Goal: Transaction & Acquisition: Book appointment/travel/reservation

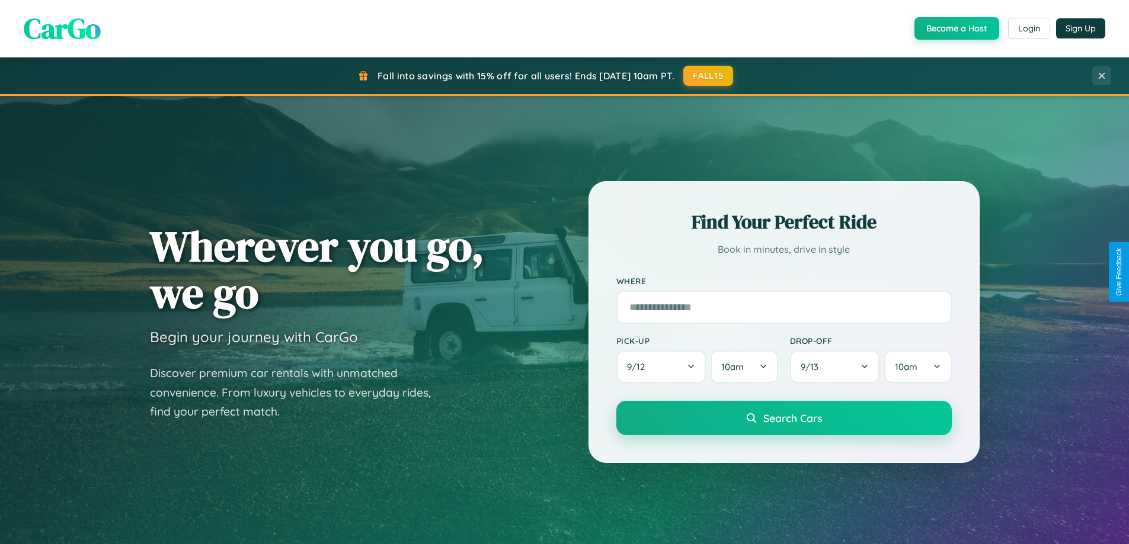
scroll to position [511, 0]
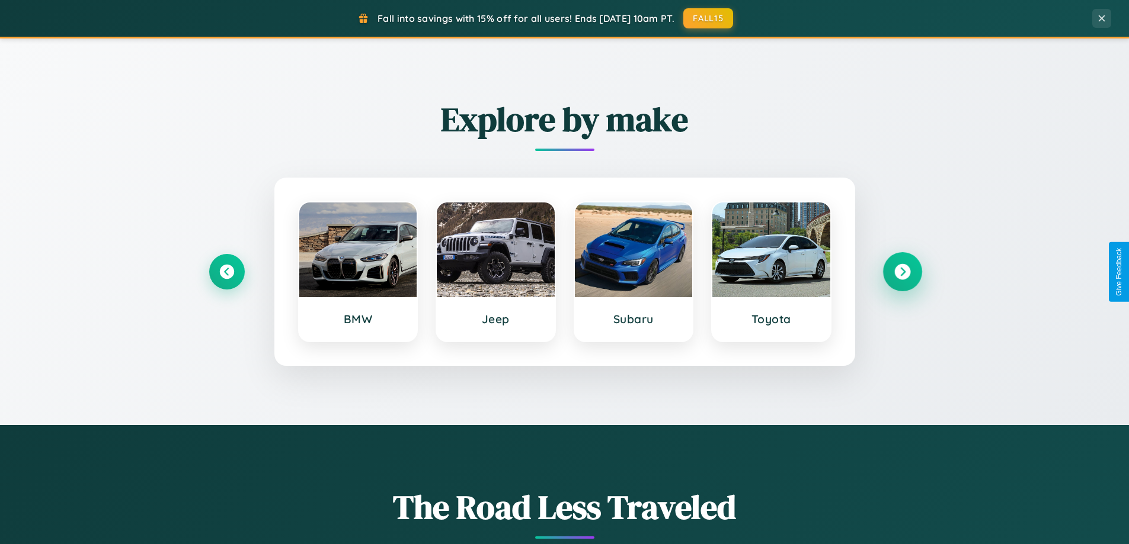
click at [902, 272] on icon at bounding box center [902, 272] width 16 height 16
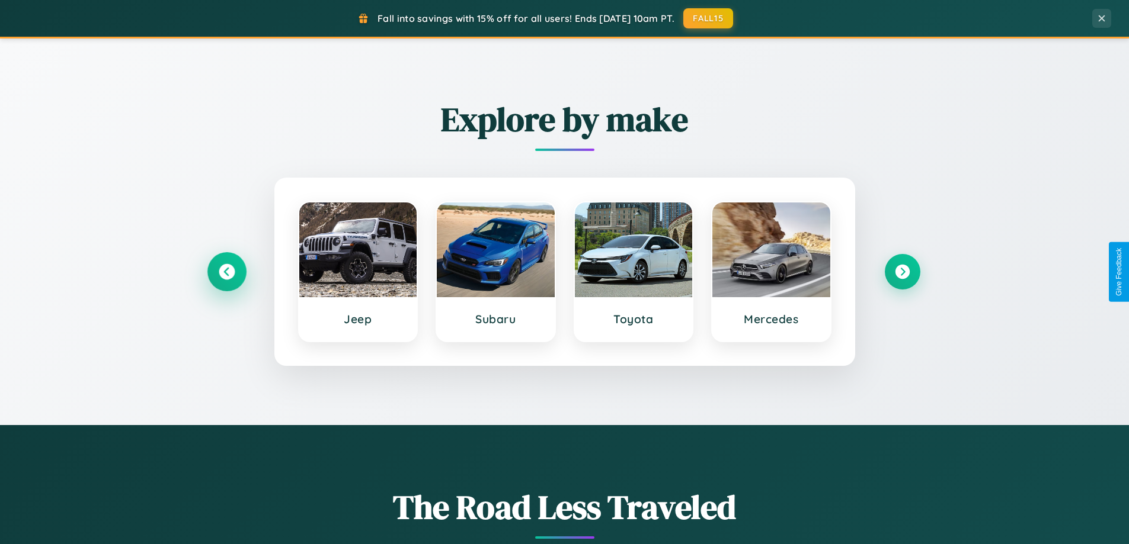
click at [226, 272] on icon at bounding box center [227, 272] width 16 height 16
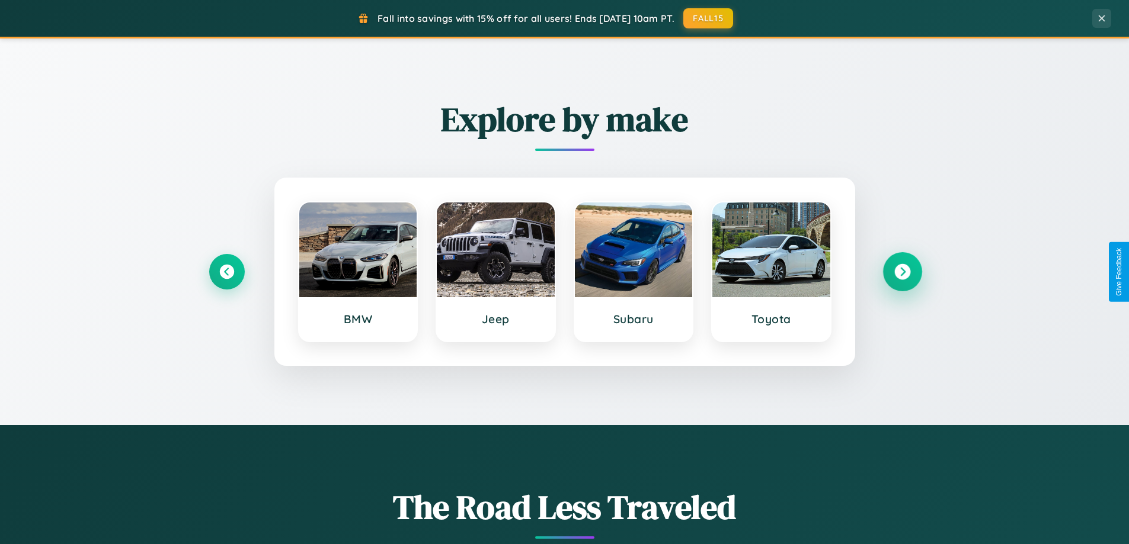
click at [902, 272] on icon at bounding box center [902, 272] width 16 height 16
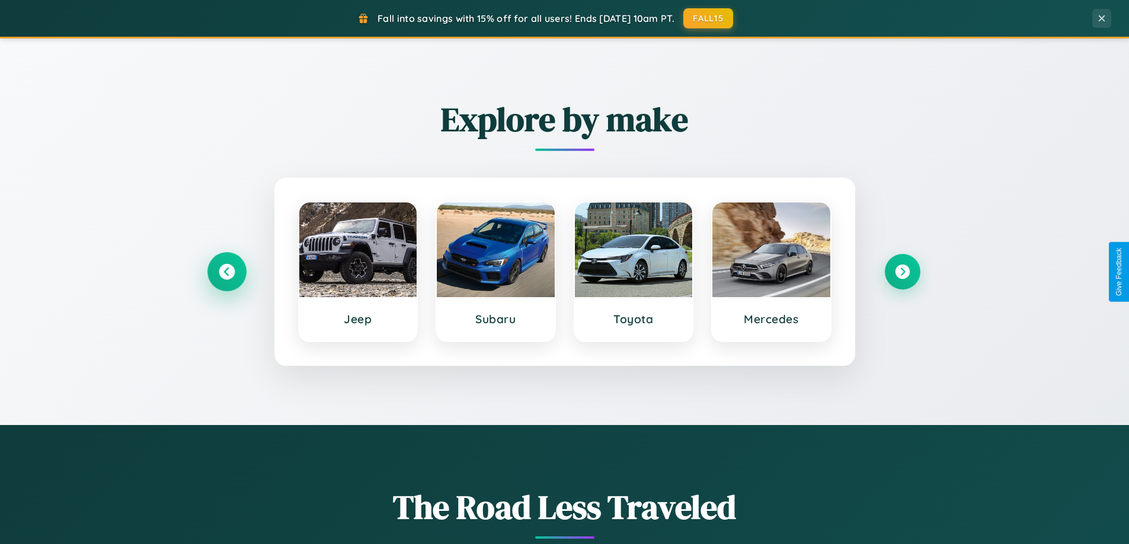
click at [226, 272] on icon at bounding box center [227, 272] width 16 height 16
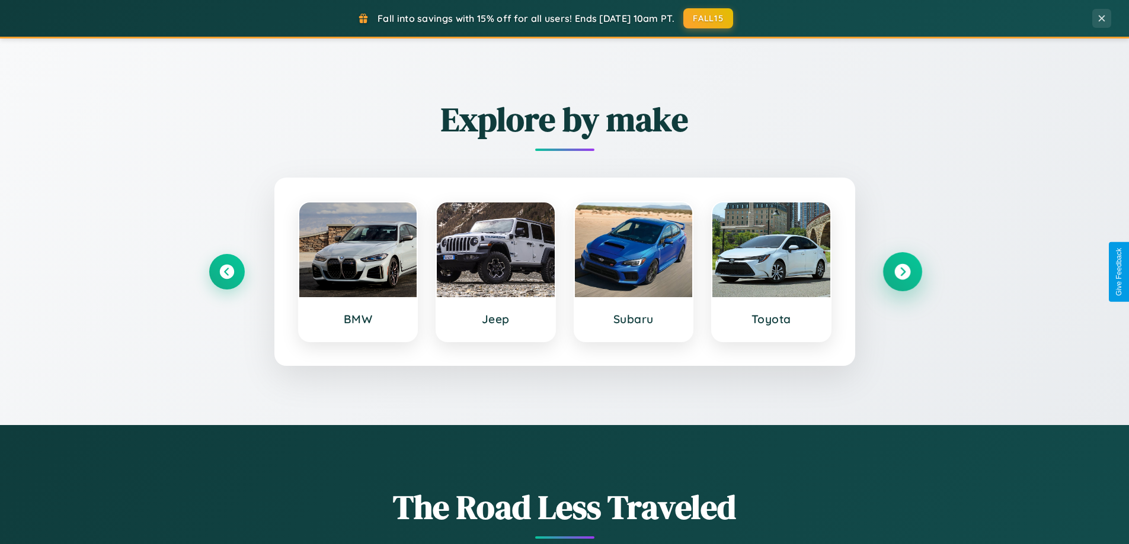
click at [902, 272] on icon at bounding box center [902, 272] width 16 height 16
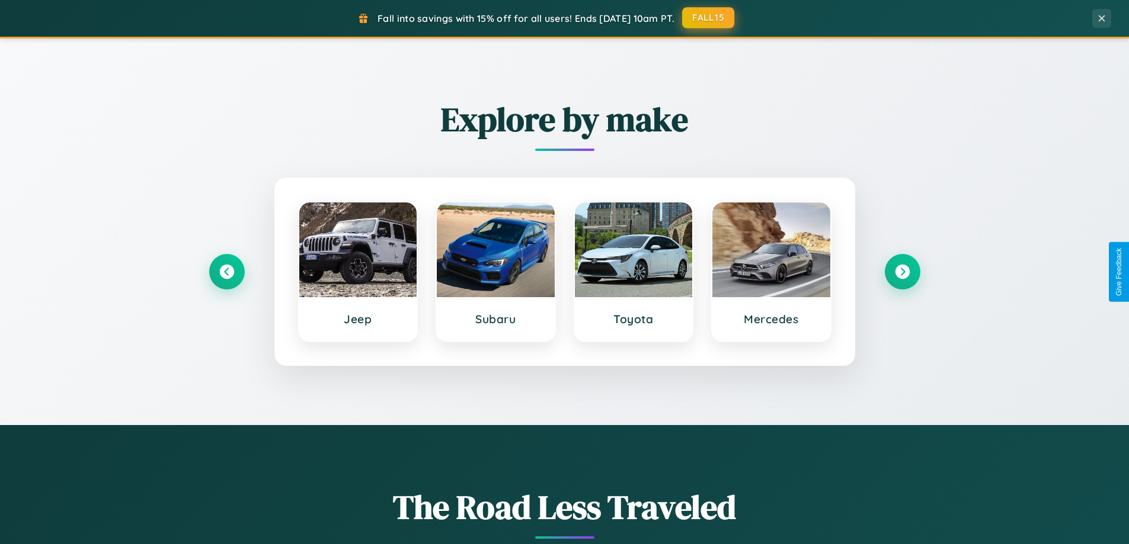
click at [709, 18] on button "FALL15" at bounding box center [708, 17] width 52 height 21
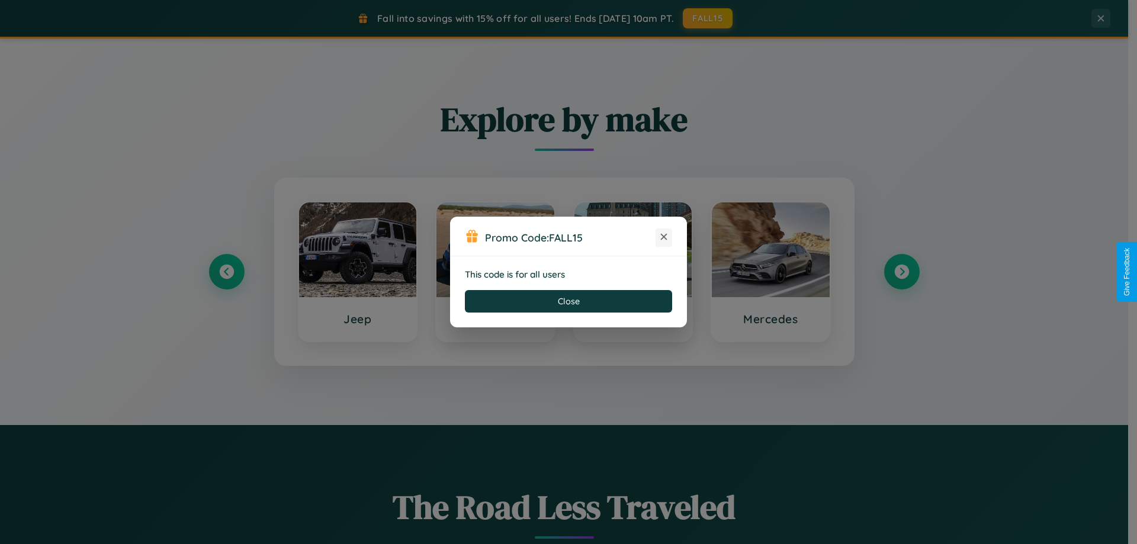
click at [664, 238] on icon at bounding box center [664, 237] width 12 height 12
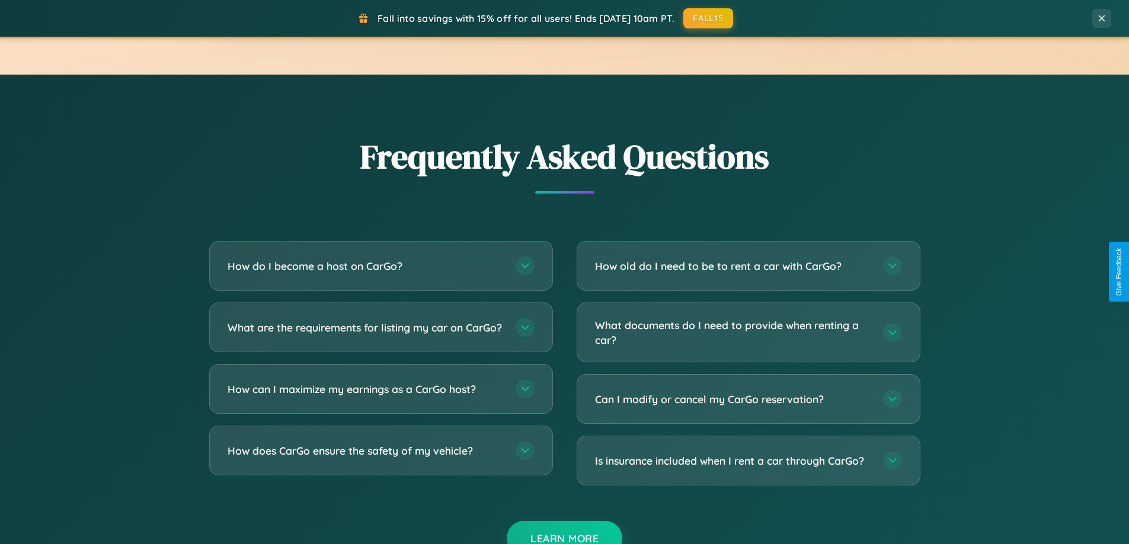
scroll to position [2280, 0]
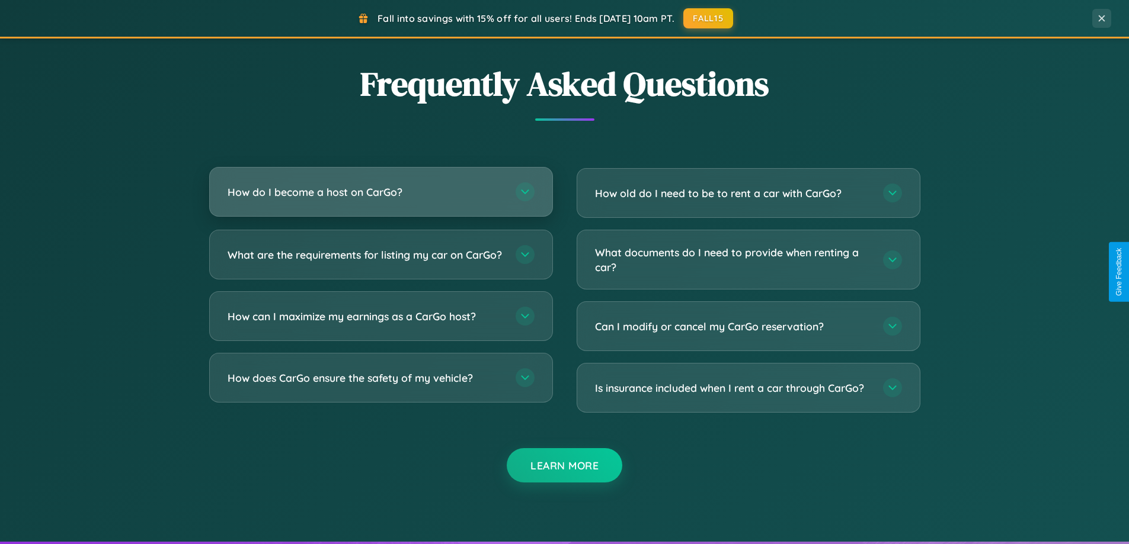
click at [380, 193] on h3 "How do I become a host on CarGo?" at bounding box center [365, 192] width 276 height 15
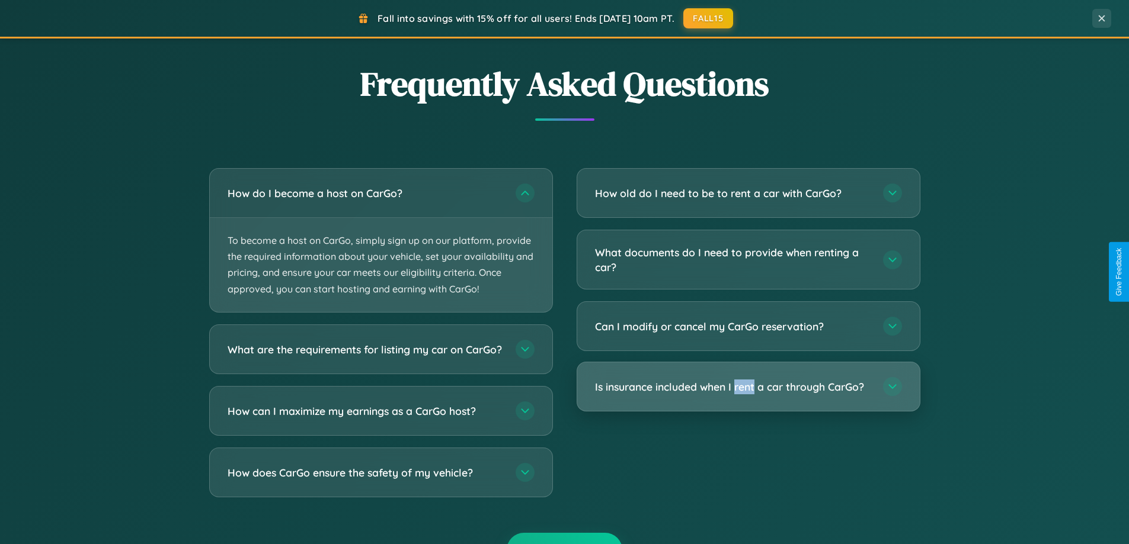
click at [748, 387] on h3 "Is insurance included when I rent a car through CarGo?" at bounding box center [733, 387] width 276 height 15
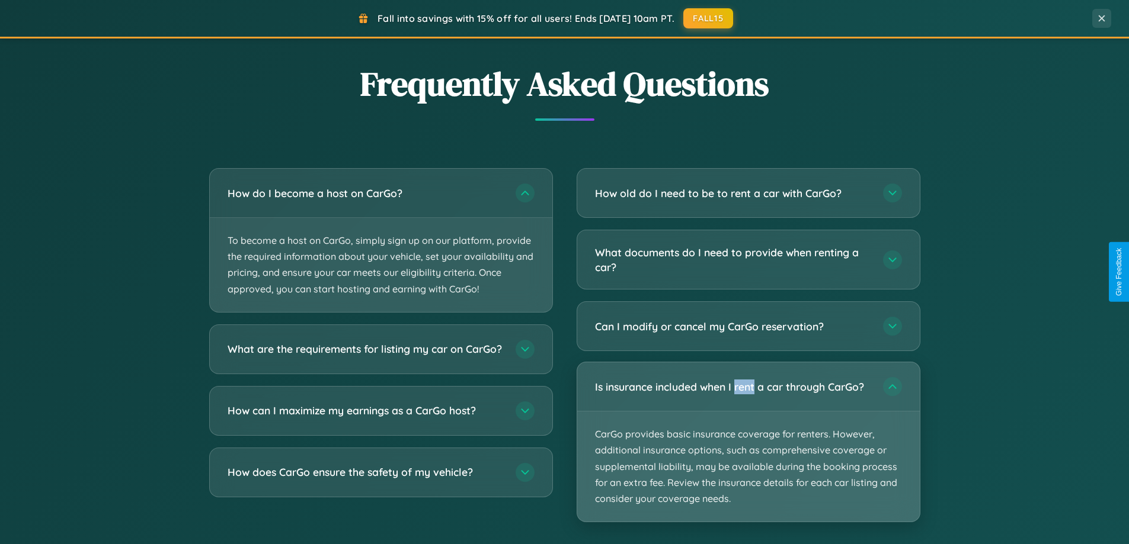
click at [748, 442] on p "CarGo provides basic insurance coverage for renters. However, additional insura…" at bounding box center [748, 467] width 342 height 110
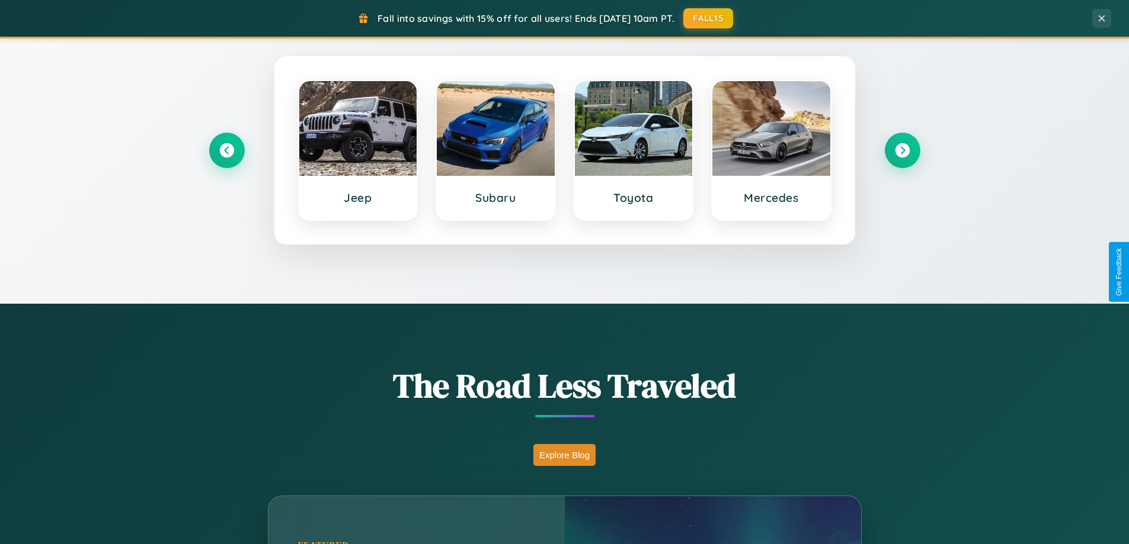
scroll to position [35, 0]
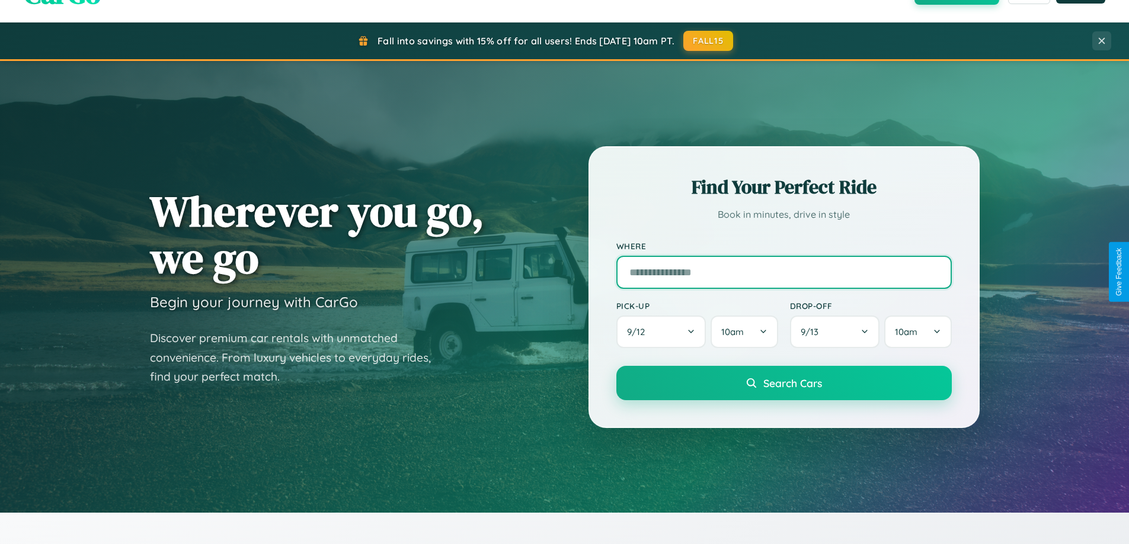
click at [783, 272] on input "text" at bounding box center [783, 272] width 335 height 33
type input "*********"
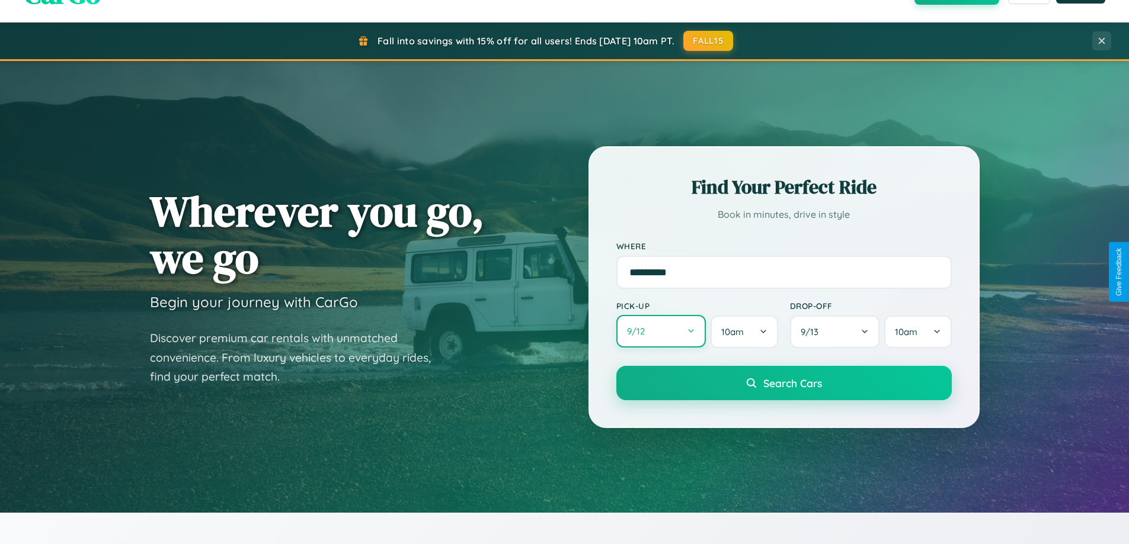
click at [661, 332] on button "9 / 12" at bounding box center [661, 331] width 90 height 33
select select "*"
select select "****"
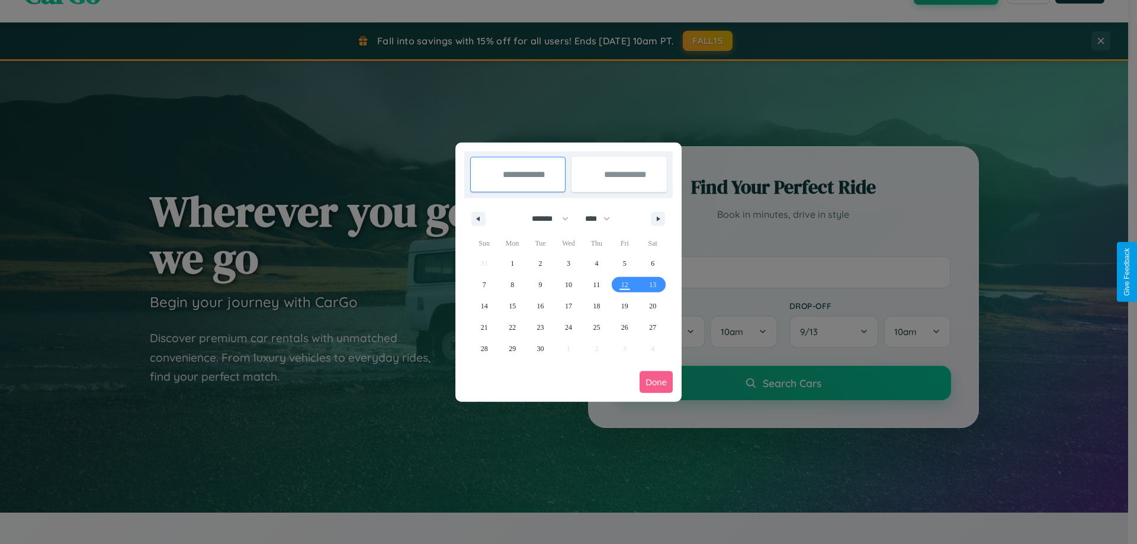
click at [545, 219] on select "******* ******** ***** ***** *** **** **** ****** ********* ******* ******** **…" at bounding box center [548, 219] width 50 height 20
select select "*"
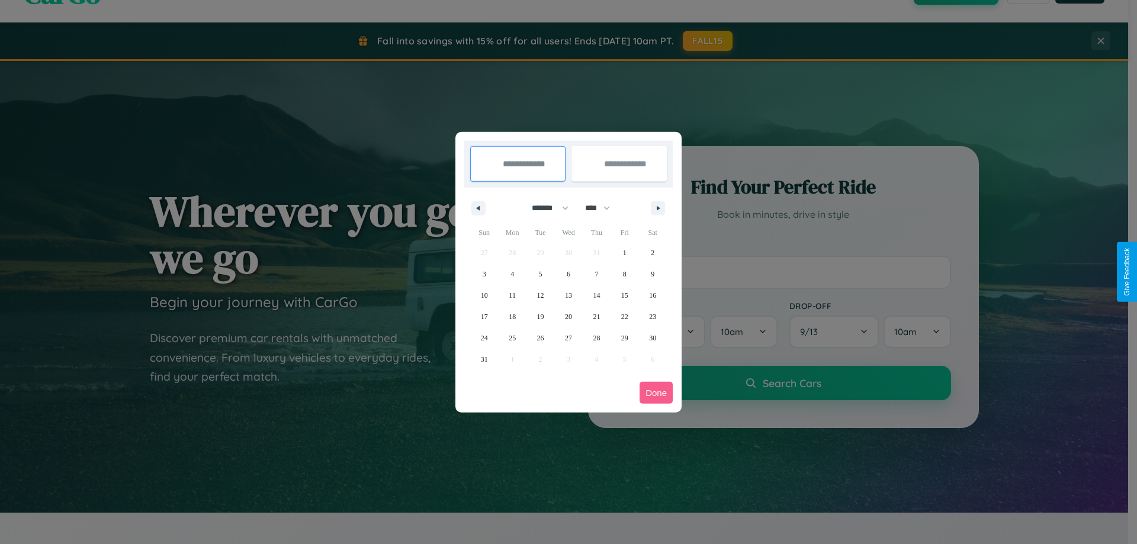
click at [603, 208] on select "**** **** **** **** **** **** **** **** **** **** **** **** **** **** **** ****…" at bounding box center [597, 208] width 36 height 20
select select "****"
click at [512, 316] on span "17" at bounding box center [512, 316] width 7 height 21
type input "**********"
click at [597, 338] on span "27" at bounding box center [596, 338] width 7 height 21
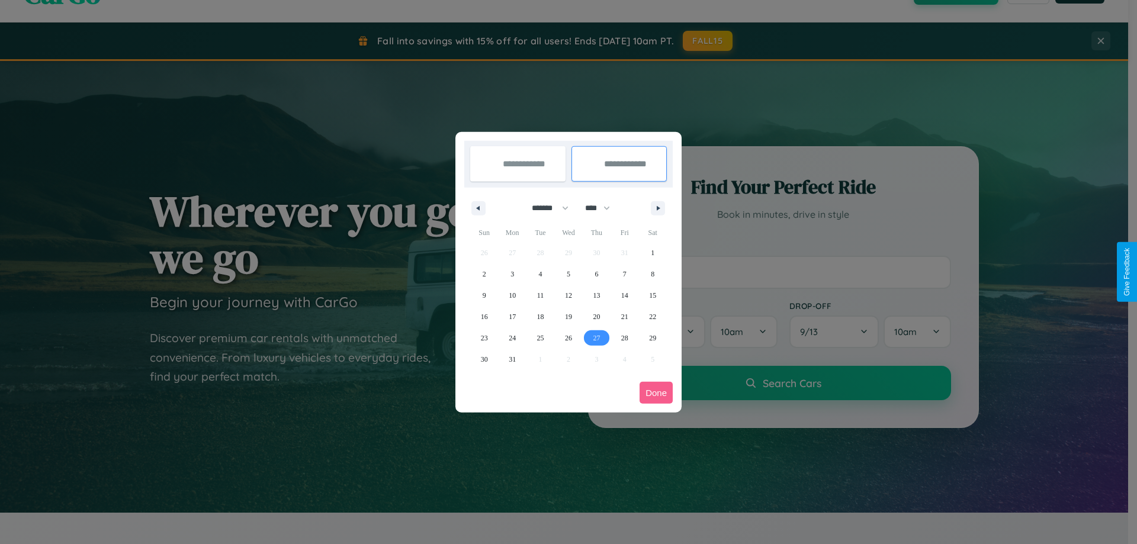
type input "**********"
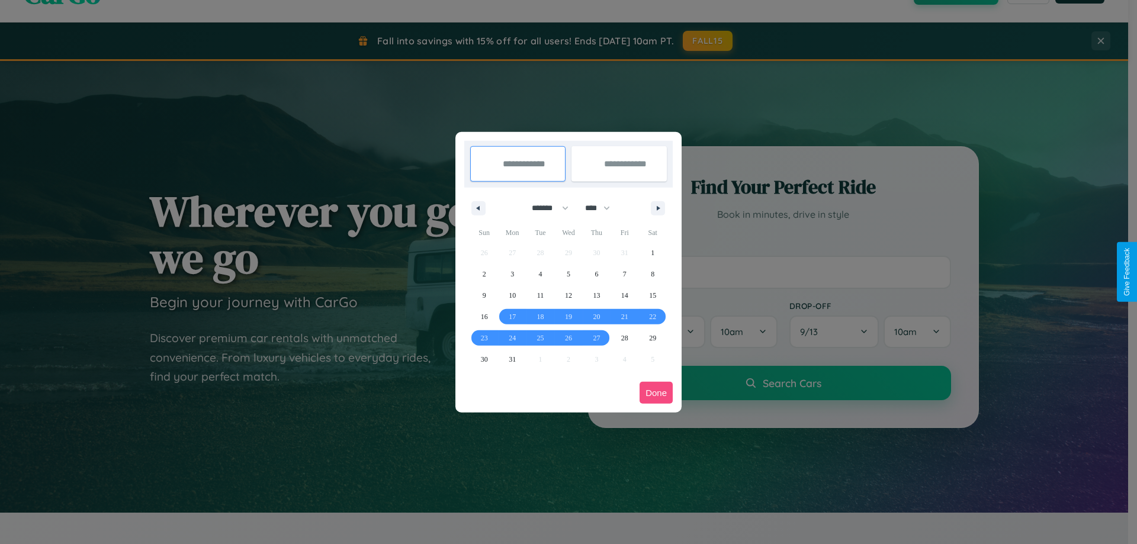
click at [656, 393] on button "Done" at bounding box center [656, 393] width 33 height 22
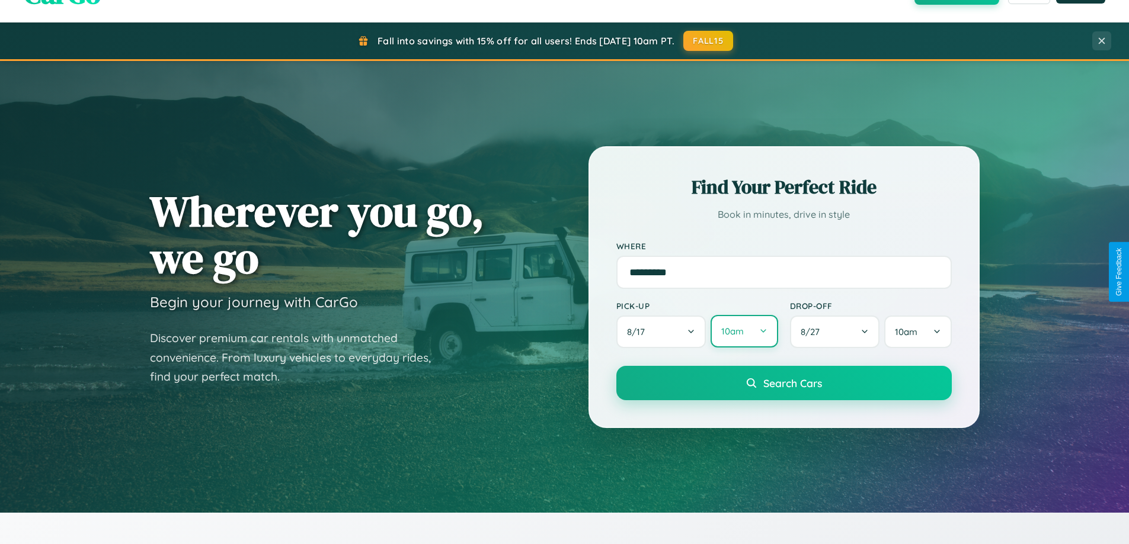
click at [744, 332] on button "10am" at bounding box center [743, 331] width 67 height 33
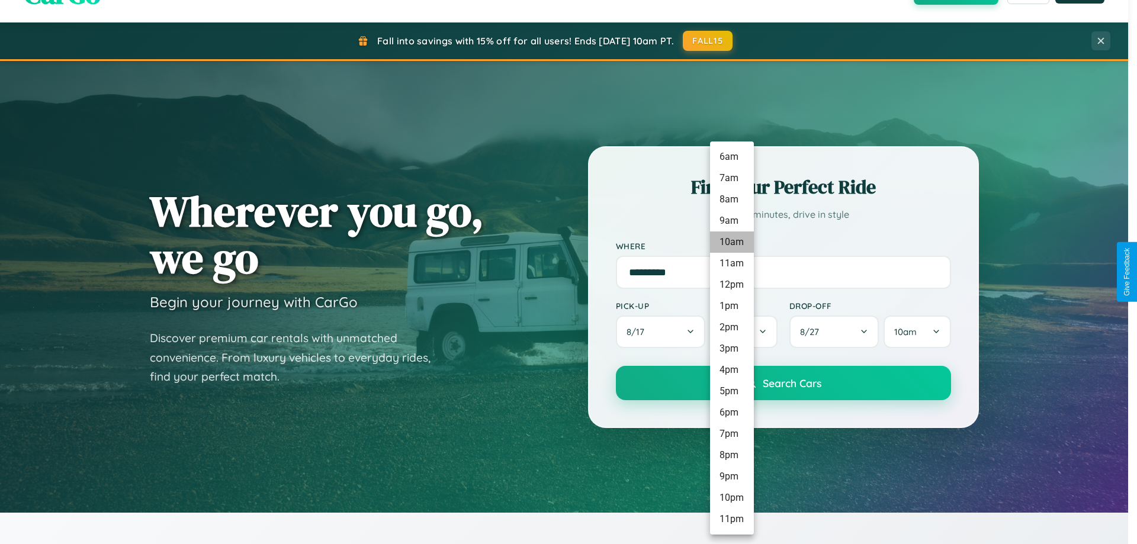
click at [732, 242] on li "10am" at bounding box center [732, 242] width 44 height 21
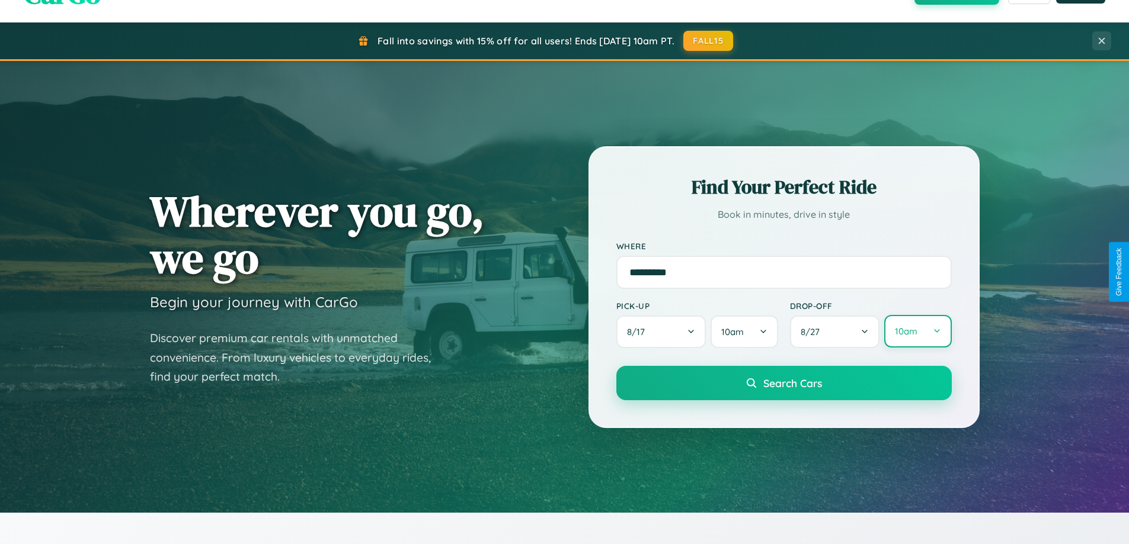
click at [917, 332] on button "10am" at bounding box center [917, 331] width 67 height 33
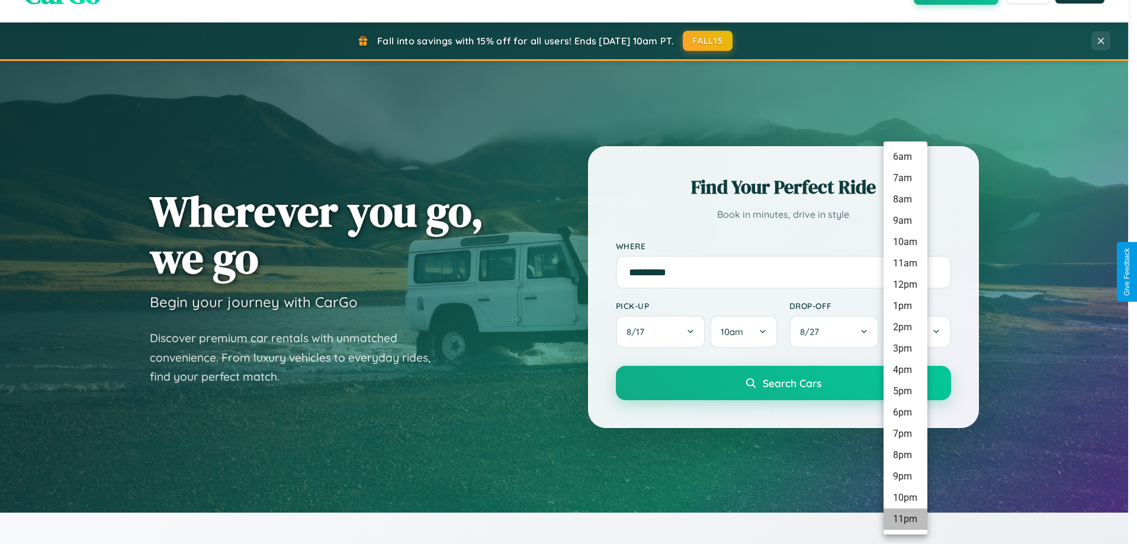
click at [905, 520] on li "11pm" at bounding box center [906, 519] width 44 height 21
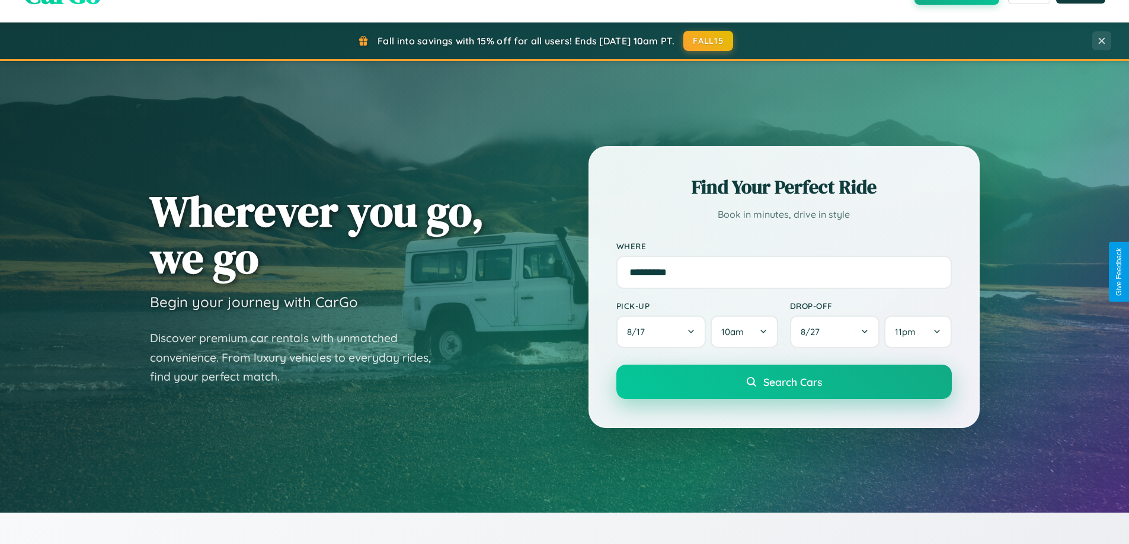
click at [783, 383] on span "Search Cars" at bounding box center [792, 382] width 59 height 13
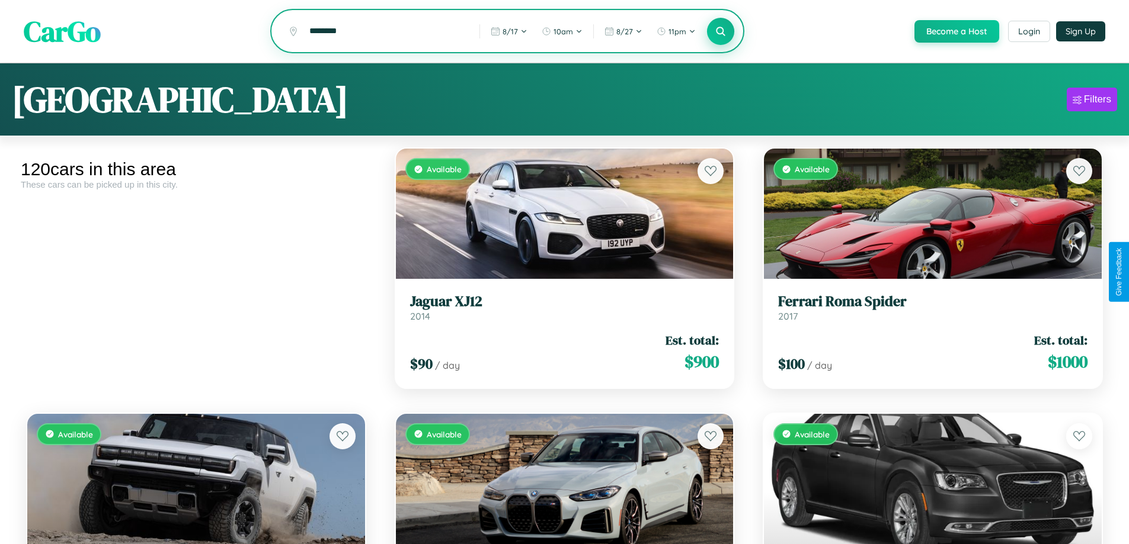
click at [720, 32] on icon at bounding box center [720, 30] width 11 height 11
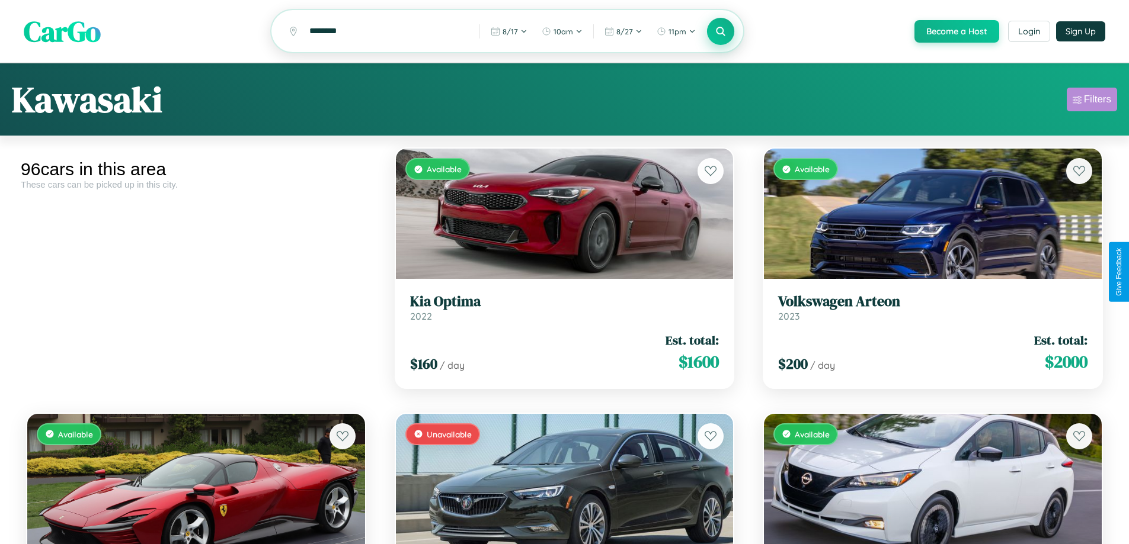
click at [1091, 101] on div "Filters" at bounding box center [1097, 100] width 27 height 12
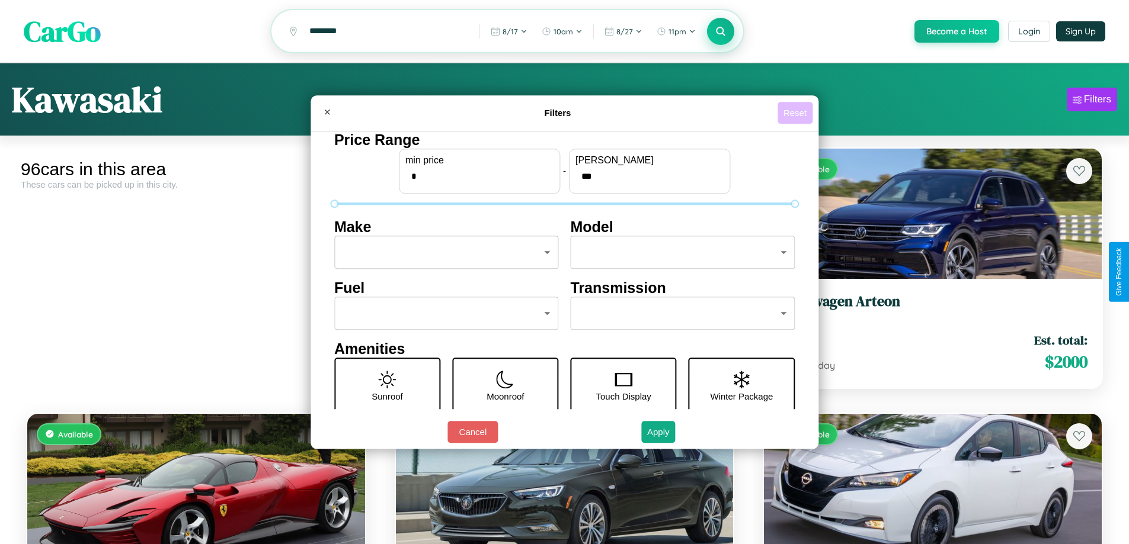
click at [796, 113] on button "Reset" at bounding box center [794, 113] width 35 height 22
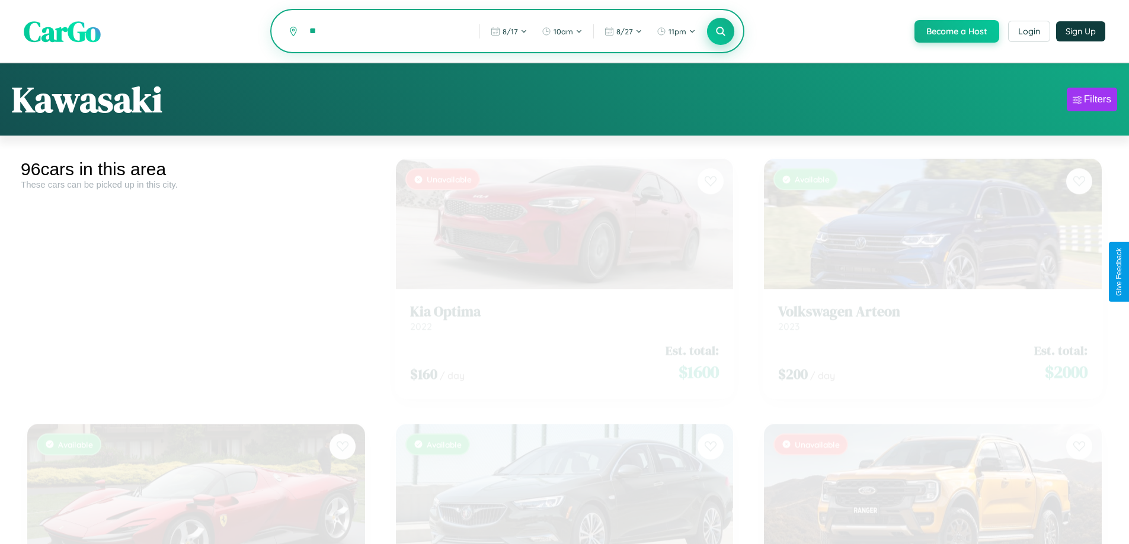
type input "*"
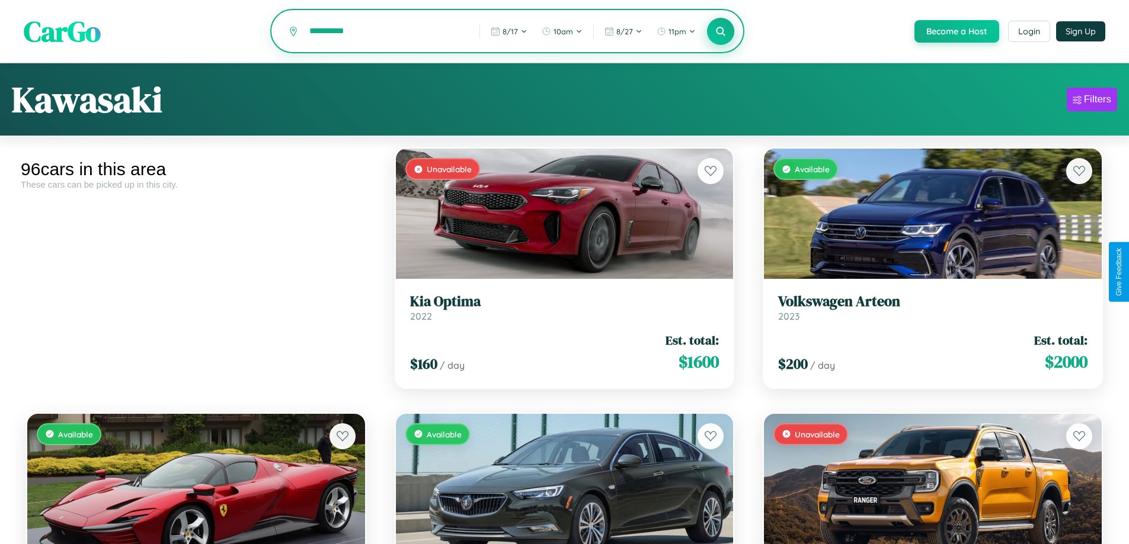
type input "**********"
click at [720, 32] on icon at bounding box center [720, 30] width 11 height 11
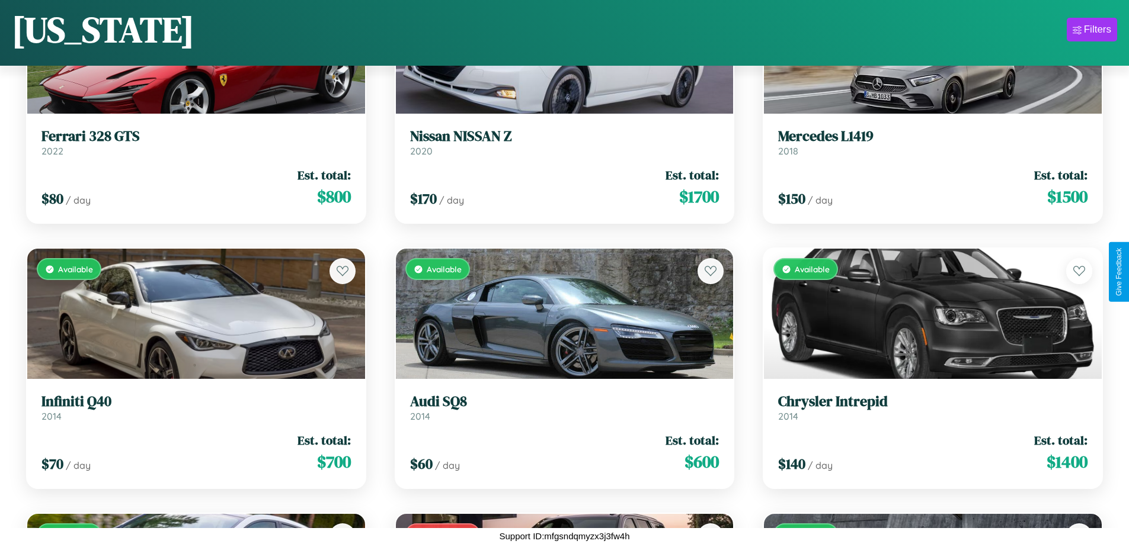
scroll to position [3350, 0]
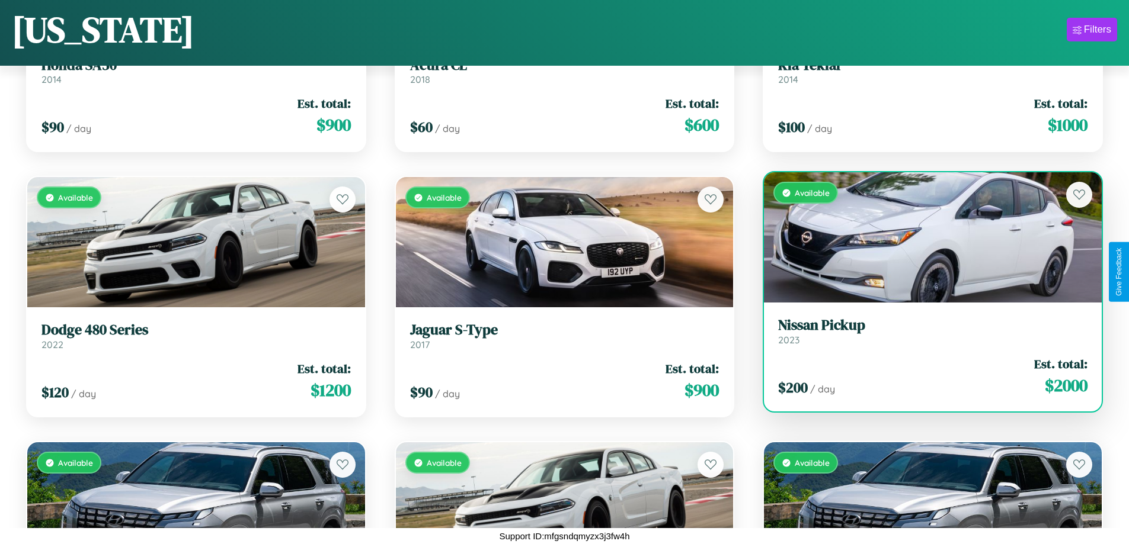
click at [925, 332] on h3 "Nissan Pickup" at bounding box center [932, 325] width 309 height 17
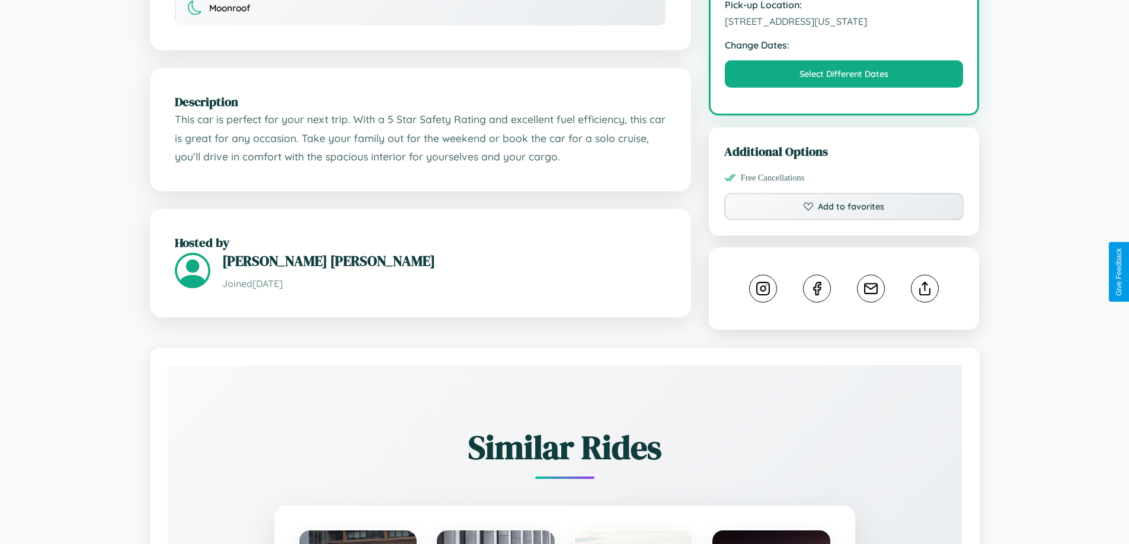
scroll to position [401, 0]
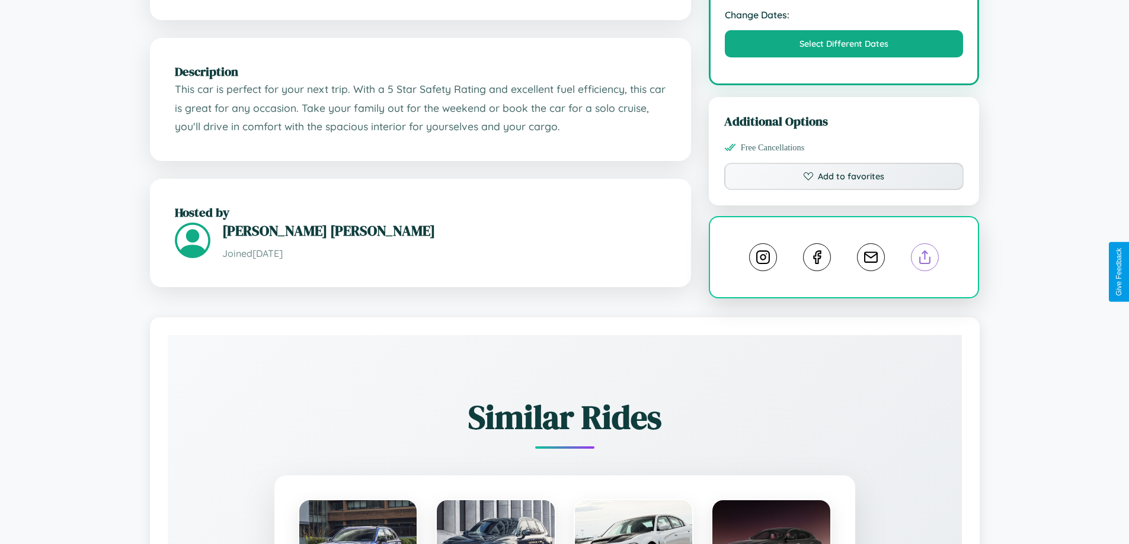
click at [925, 259] on line at bounding box center [925, 255] width 0 height 8
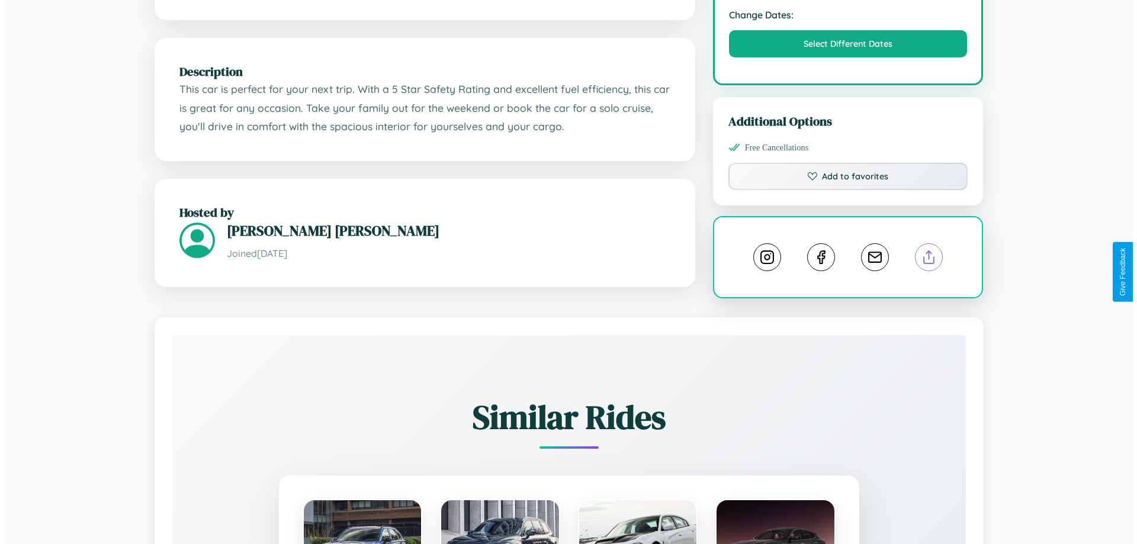
scroll to position [0, 0]
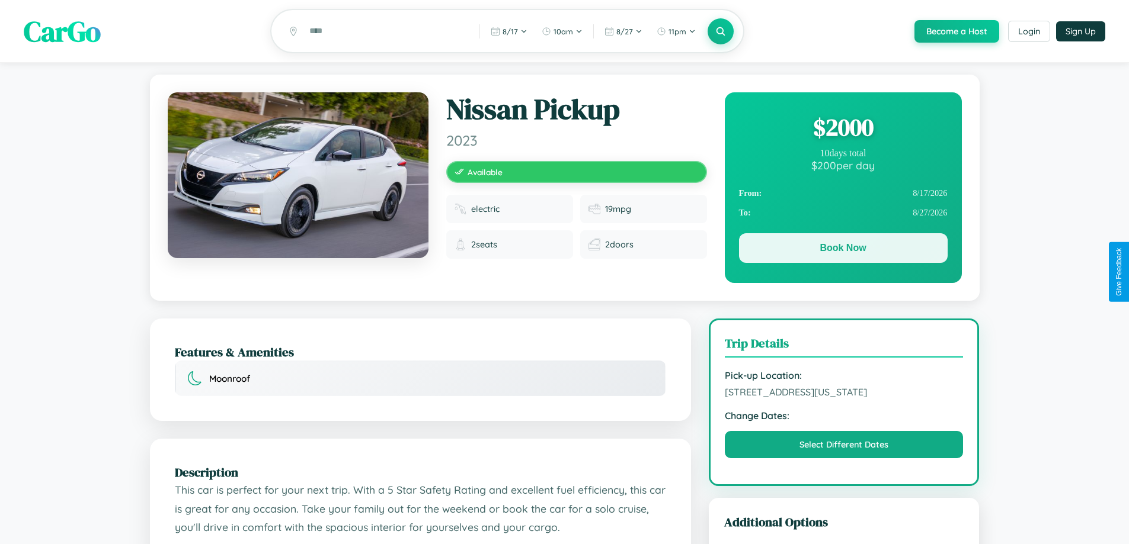
click at [842, 250] on button "Book Now" at bounding box center [843, 248] width 209 height 30
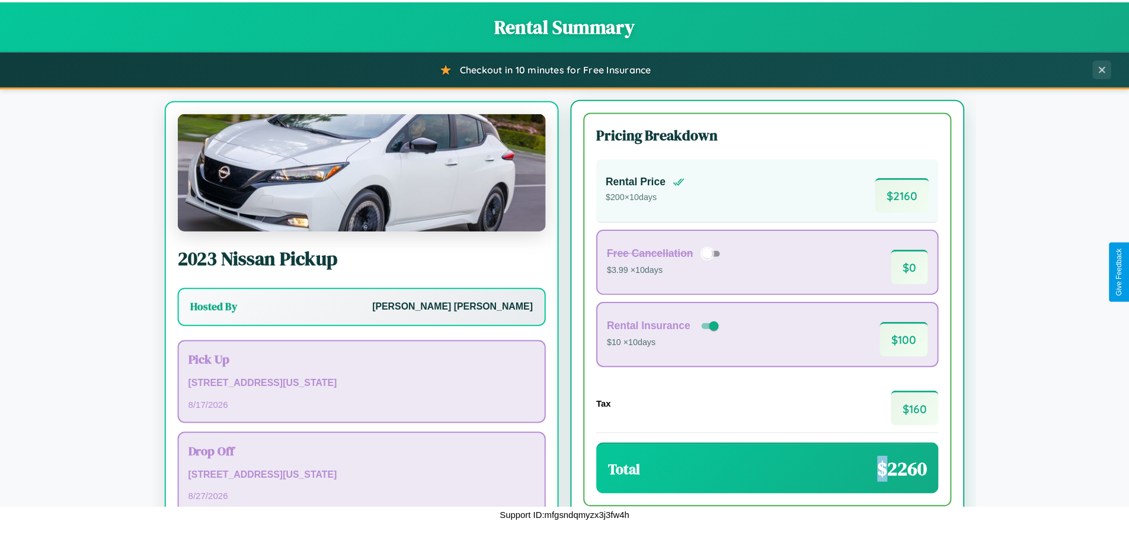
scroll to position [55, 0]
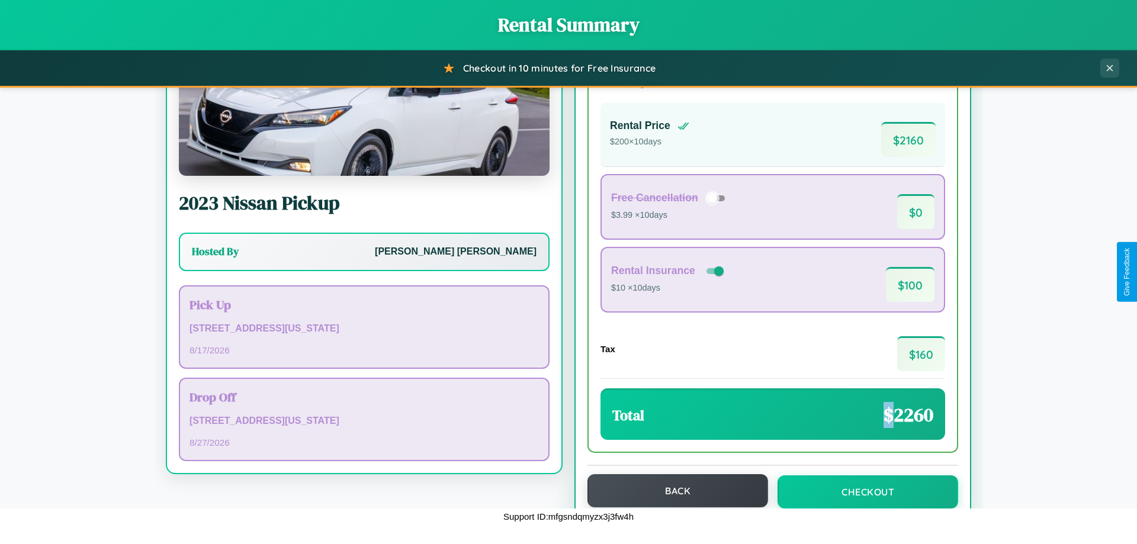
click at [672, 491] on button "Back" at bounding box center [678, 491] width 181 height 33
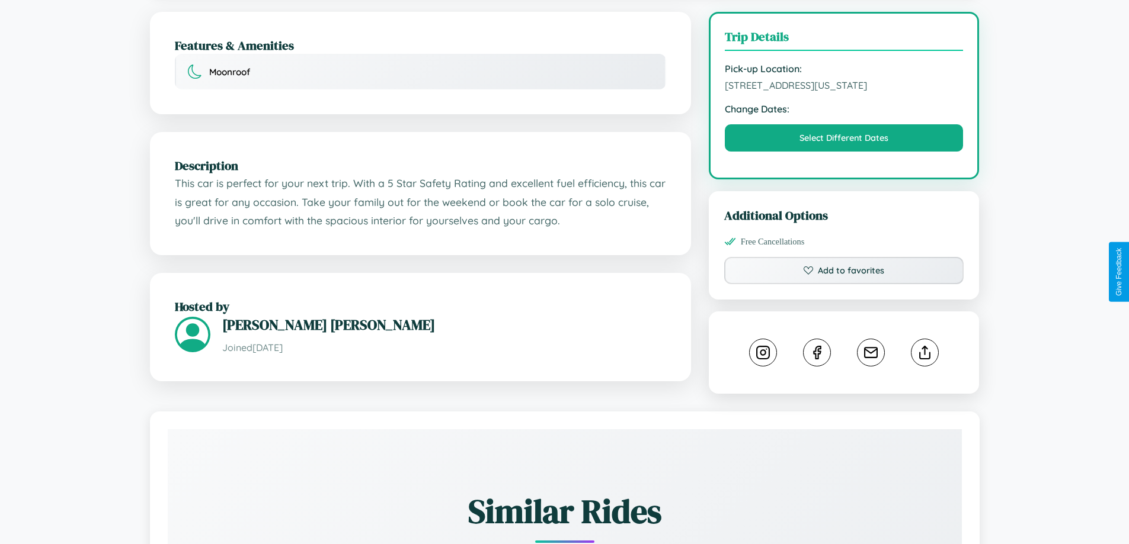
scroll to position [319, 0]
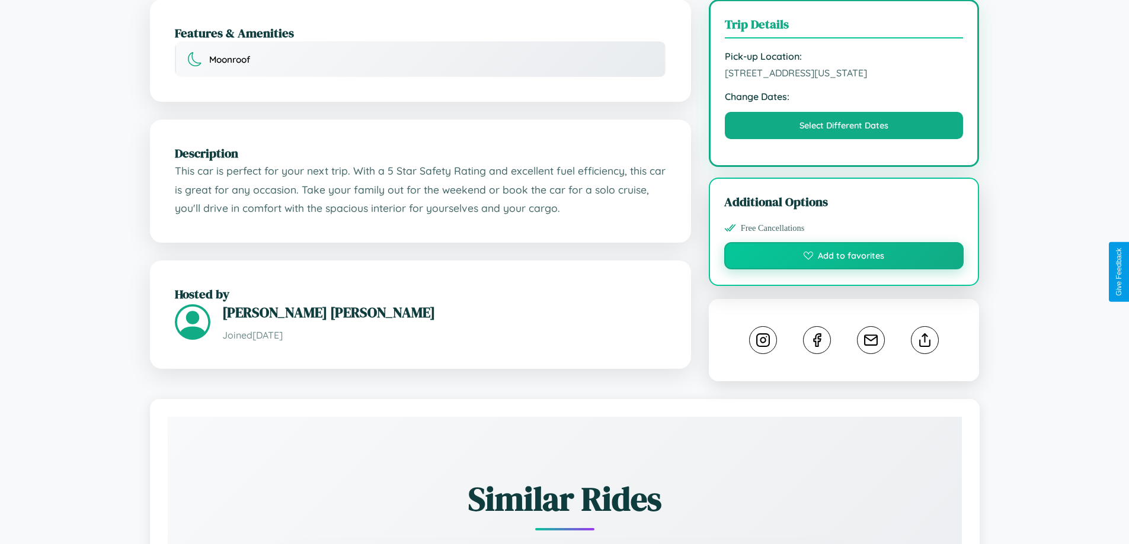
click at [844, 270] on button "Add to favorites" at bounding box center [844, 255] width 240 height 27
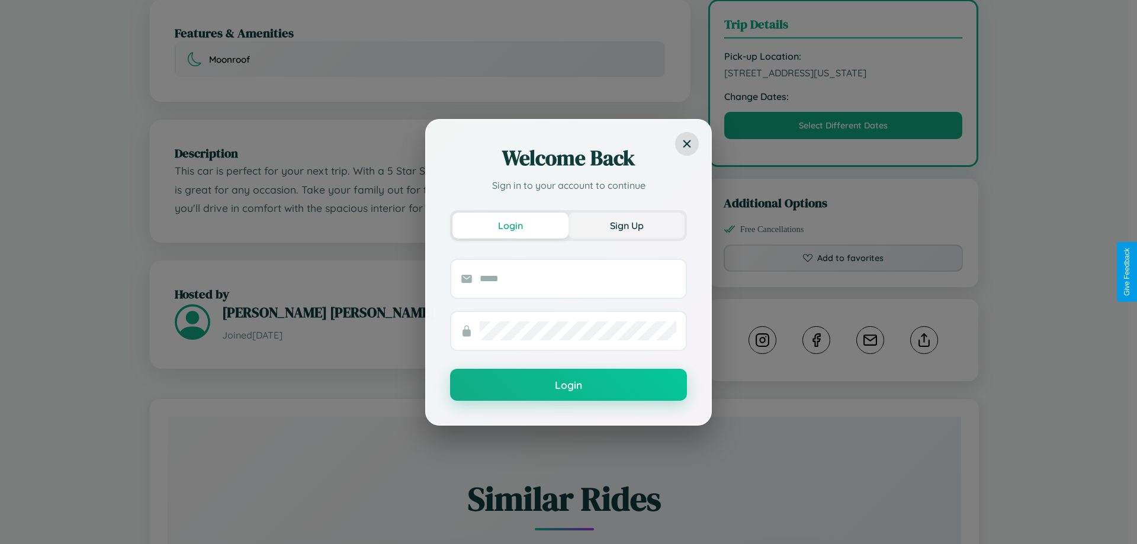
click at [627, 225] on button "Sign Up" at bounding box center [627, 226] width 116 height 26
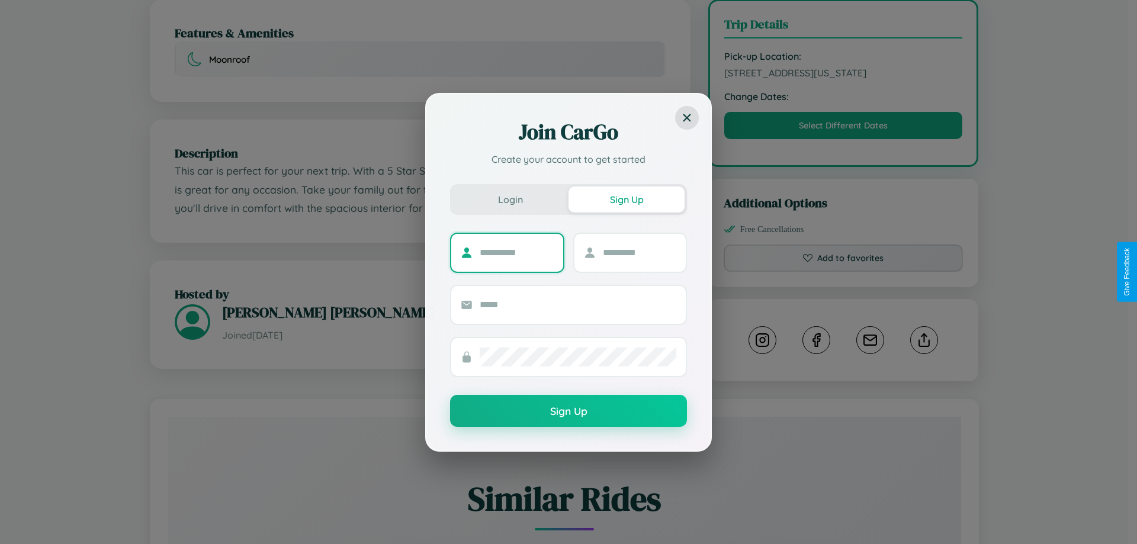
click at [517, 252] on input "text" at bounding box center [517, 252] width 74 height 19
type input "****"
click at [639, 252] on input "text" at bounding box center [640, 252] width 74 height 19
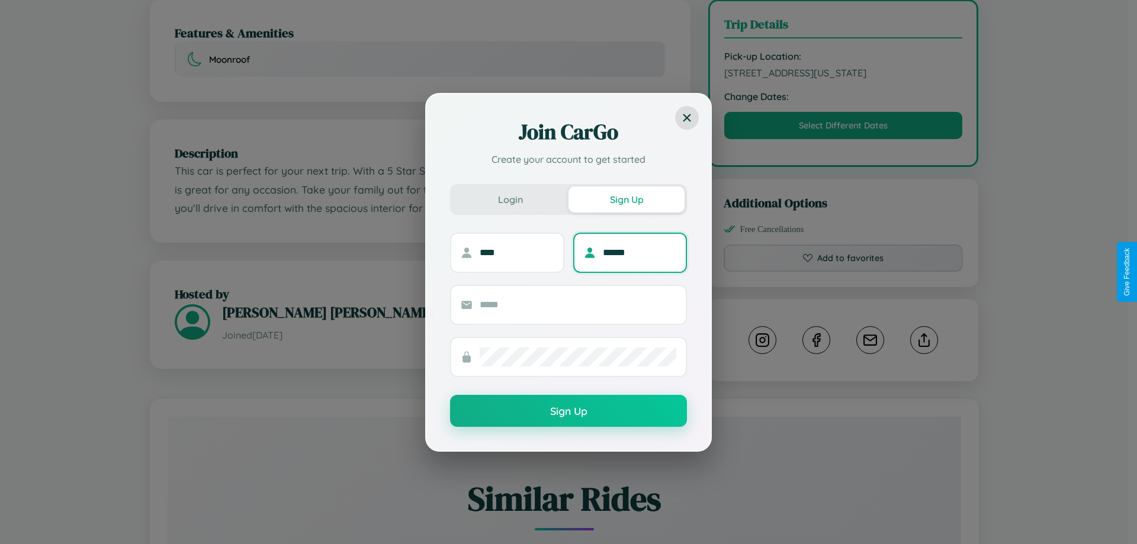
type input "******"
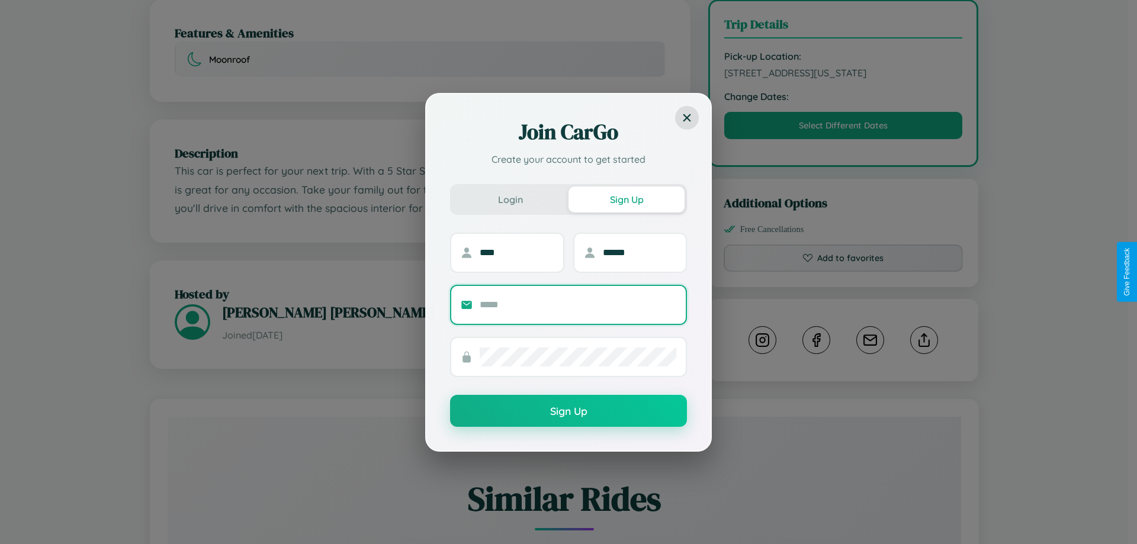
click at [578, 305] on input "text" at bounding box center [578, 305] width 197 height 19
type input "**********"
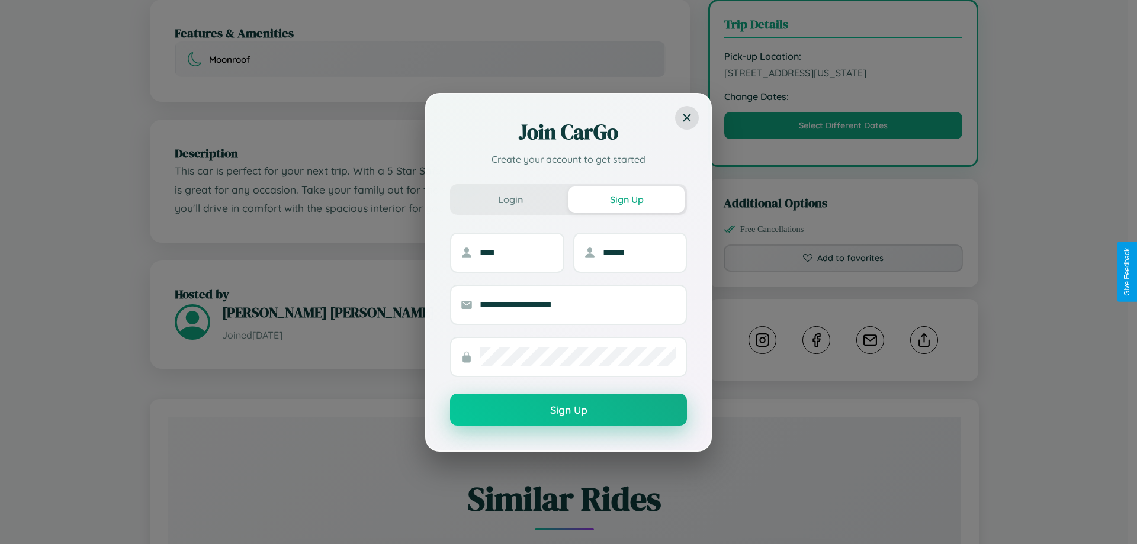
click at [569, 411] on button "Sign Up" at bounding box center [568, 410] width 237 height 32
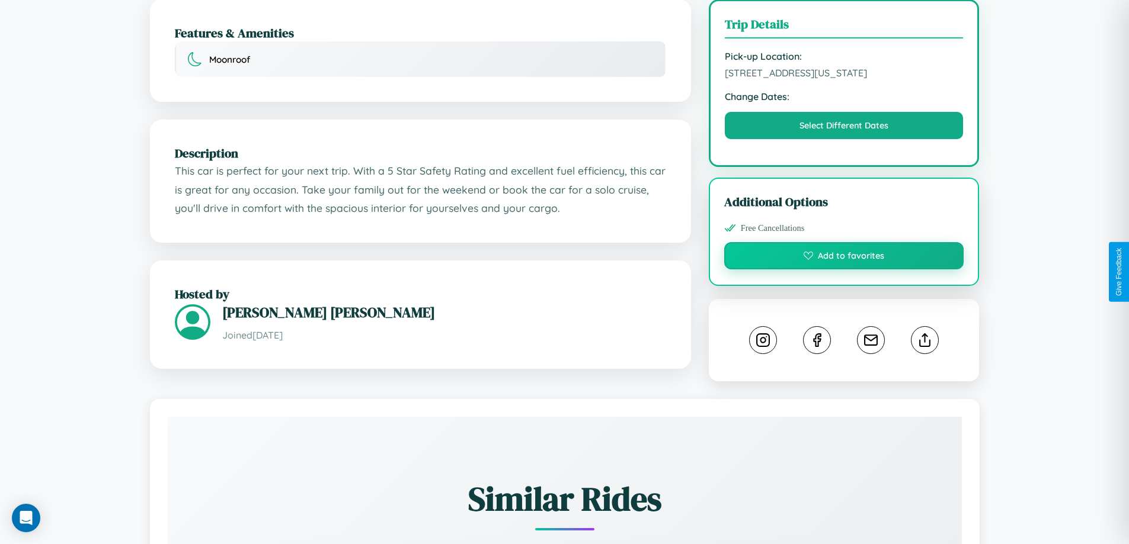
click at [844, 270] on button "Add to favorites" at bounding box center [844, 255] width 240 height 27
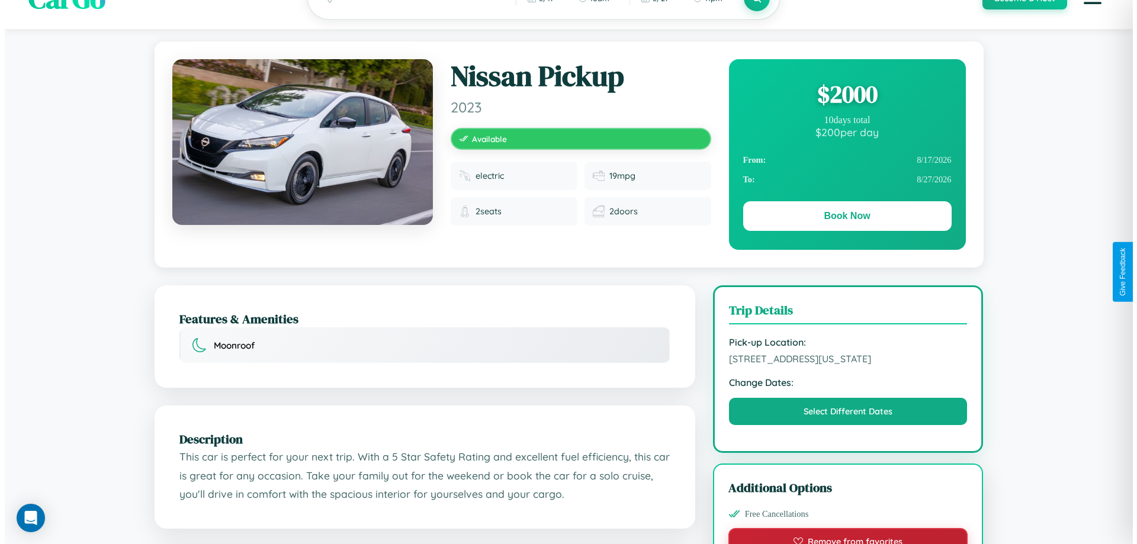
scroll to position [0, 0]
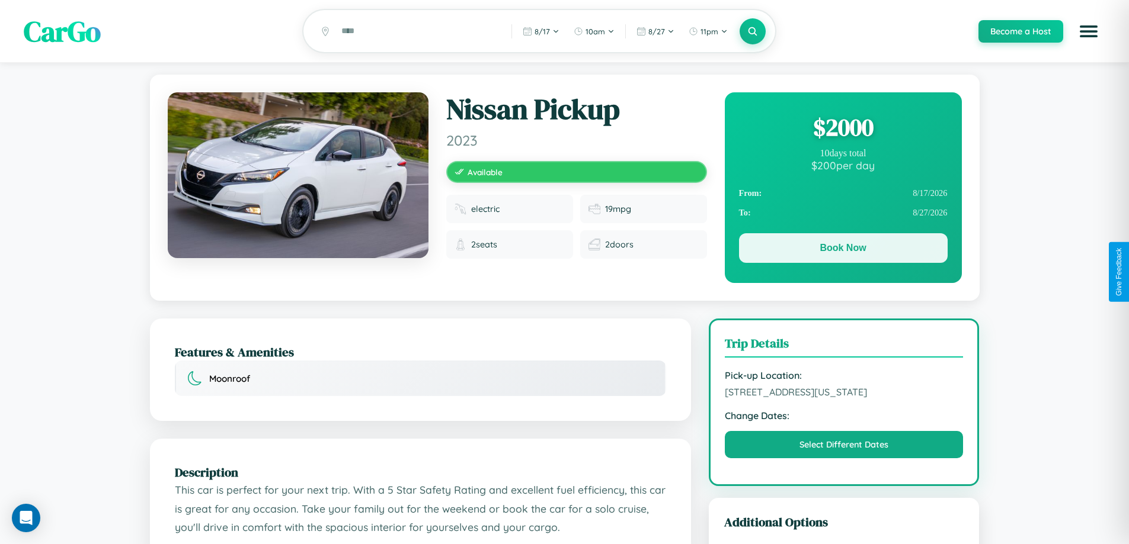
click at [842, 250] on button "Book Now" at bounding box center [843, 248] width 209 height 30
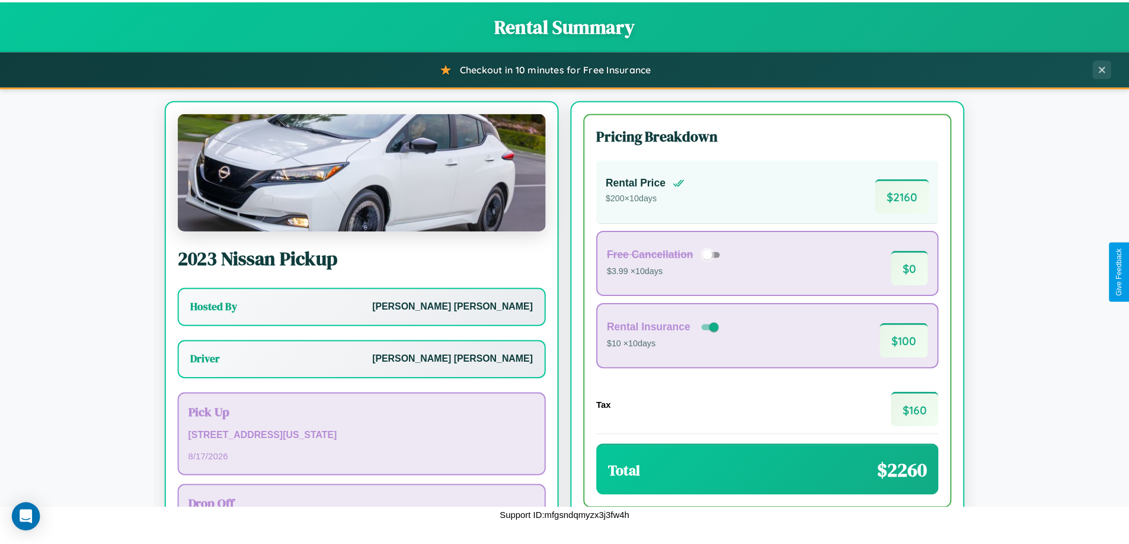
scroll to position [85, 0]
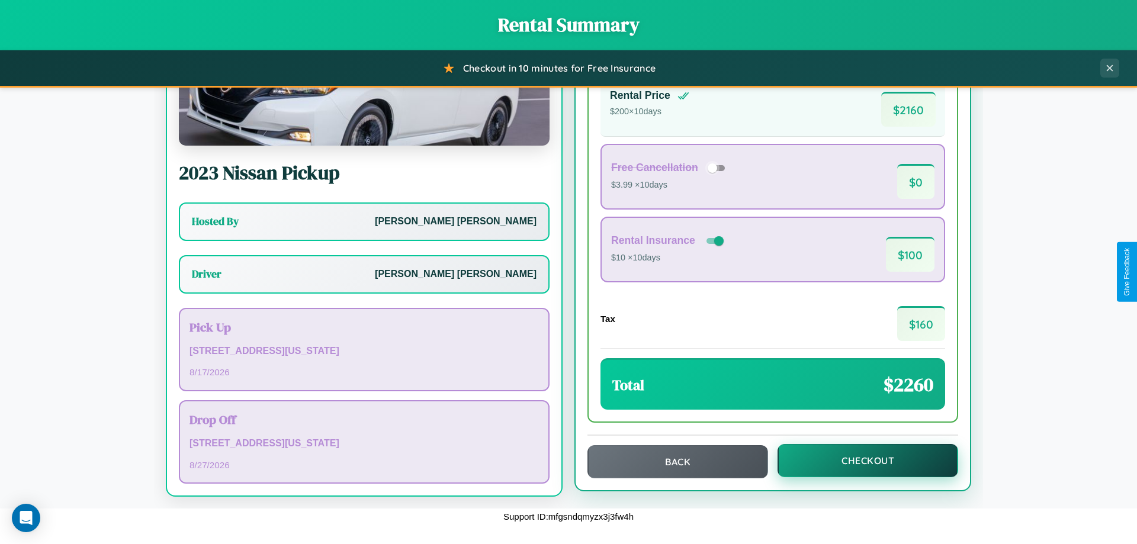
click at [860, 461] on button "Checkout" at bounding box center [868, 460] width 181 height 33
